Goal: Check status: Check status

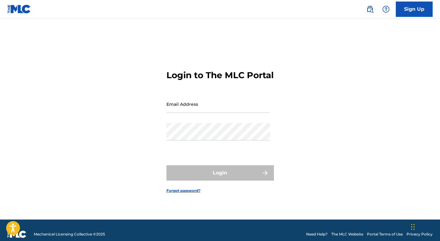
click at [187, 109] on input "Email Address" at bounding box center [218, 103] width 104 height 17
click at [209, 113] on input "Email Address" at bounding box center [218, 103] width 104 height 17
type input "[EMAIL_ADDRESS][DOMAIN_NAME]"
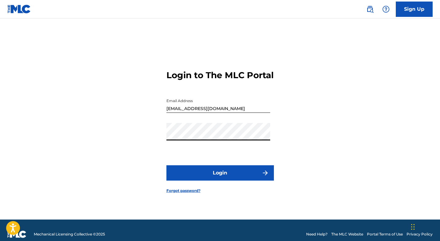
click at [223, 181] on button "Login" at bounding box center [219, 172] width 107 height 15
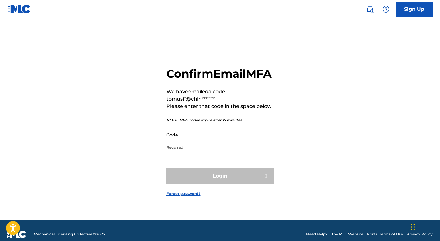
click at [187, 144] on input "Code" at bounding box center [218, 134] width 104 height 17
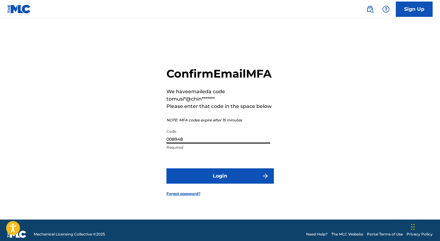
type input "008948"
click at [215, 181] on button "Login" at bounding box center [219, 176] width 107 height 15
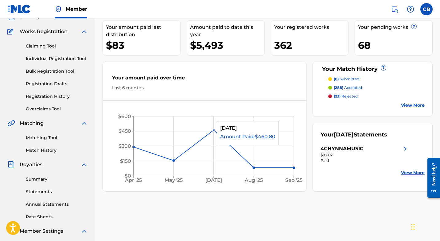
scroll to position [44, 0]
click at [345, 95] on p "(23) rejected" at bounding box center [346, 97] width 24 height 6
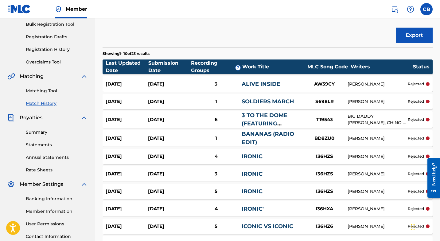
scroll to position [92, 0]
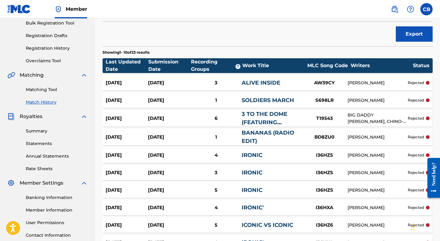
click at [417, 82] on p "rejected" at bounding box center [416, 83] width 16 height 6
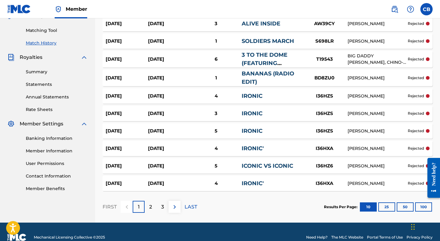
scroll to position [163, 0]
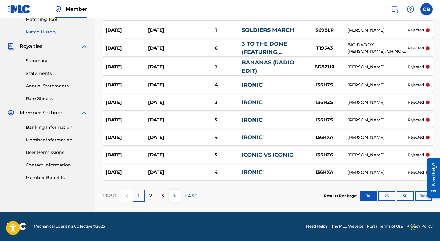
click at [386, 196] on button "25" at bounding box center [386, 196] width 17 height 9
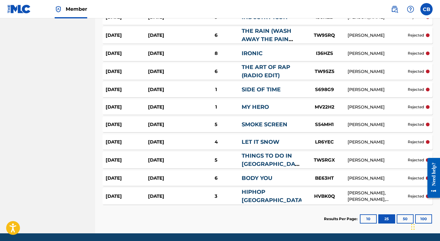
scroll to position [379, 0]
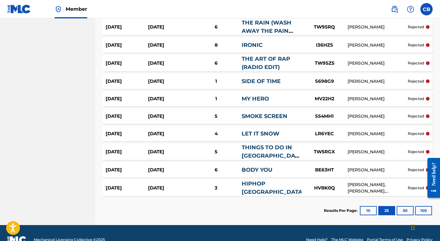
click at [364, 62] on div "[PERSON_NAME]" at bounding box center [377, 63] width 60 height 6
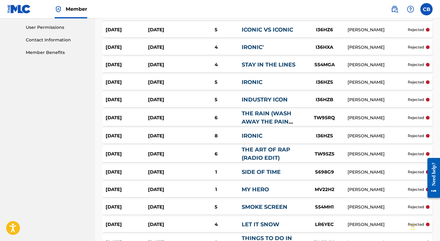
scroll to position [273, 0]
